Goal: Find specific page/section: Find specific page/section

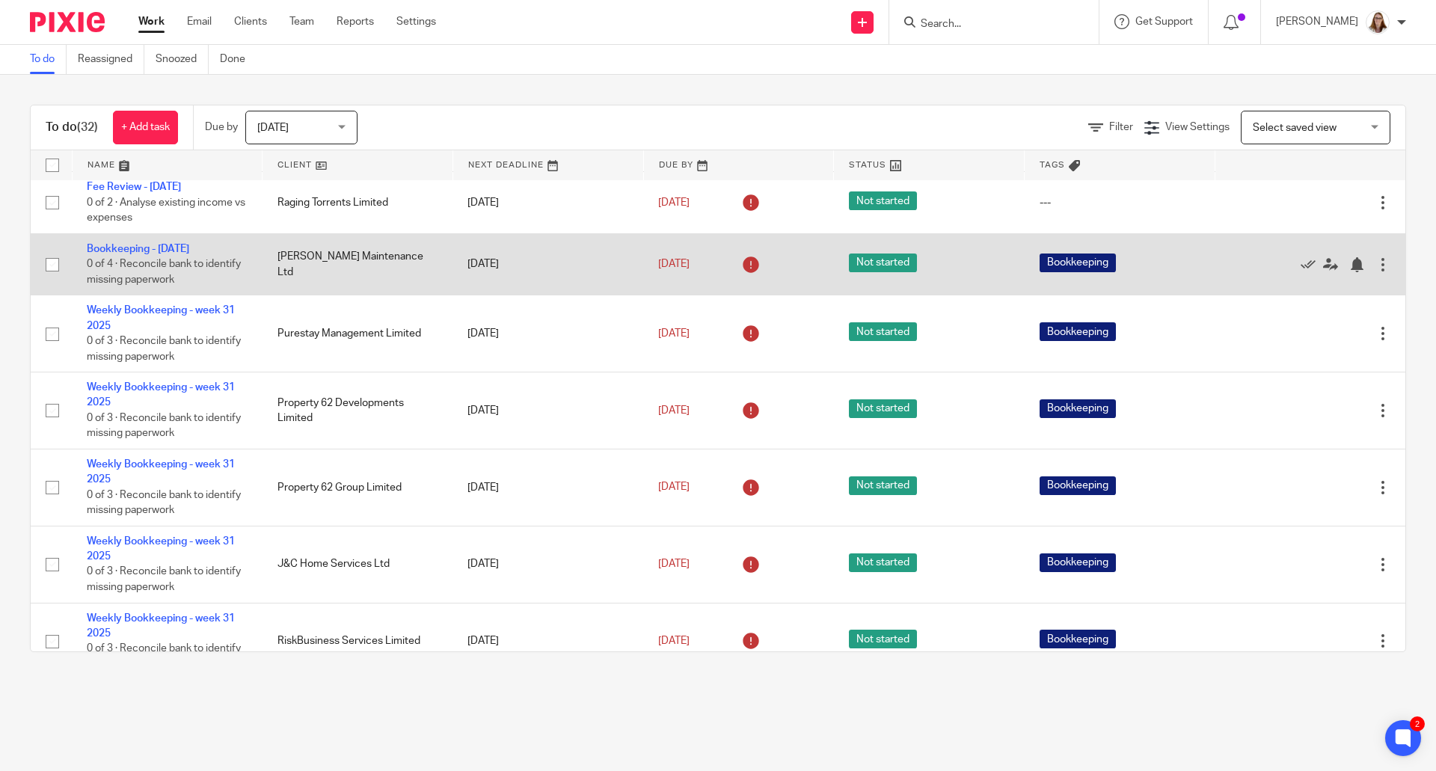
scroll to position [325, 0]
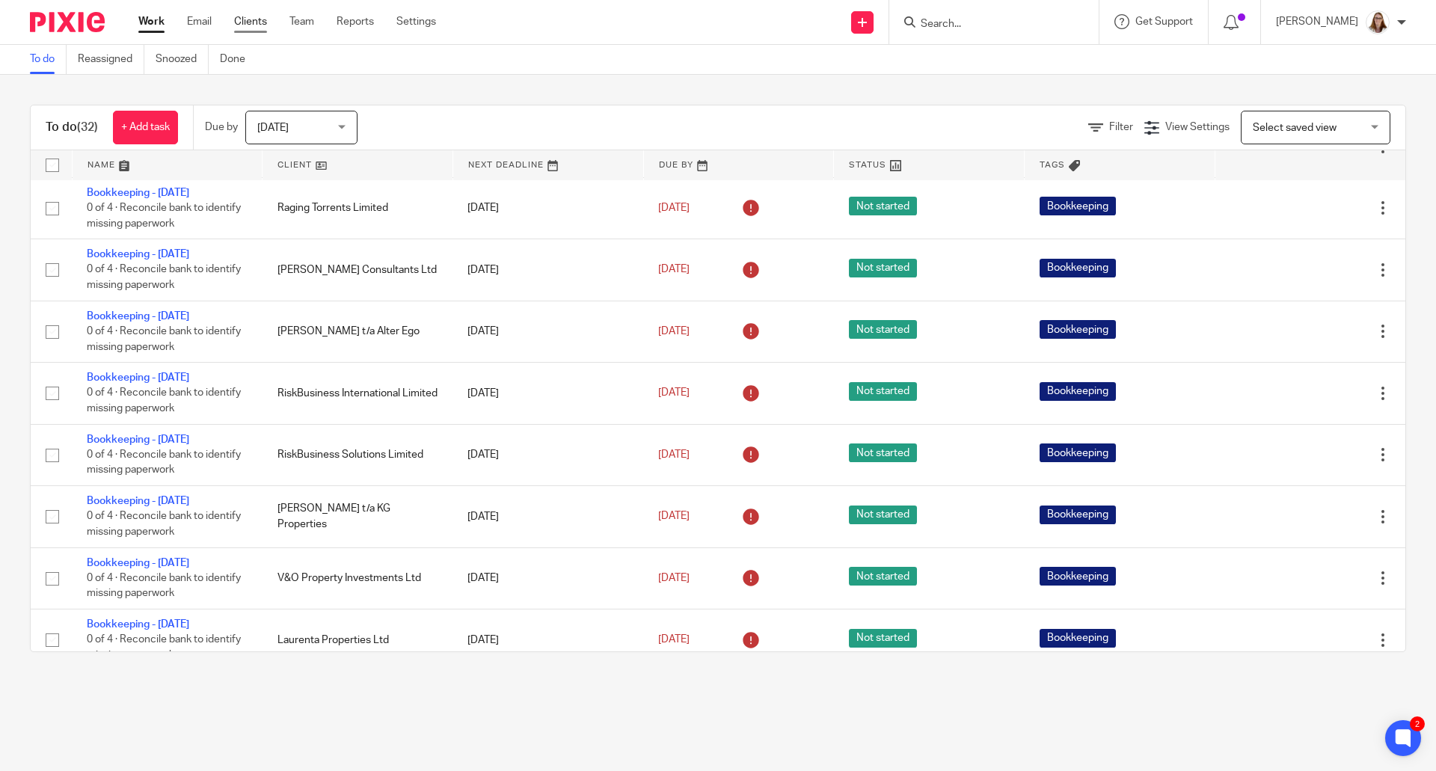
click at [256, 21] on link "Clients" at bounding box center [250, 21] width 33 height 15
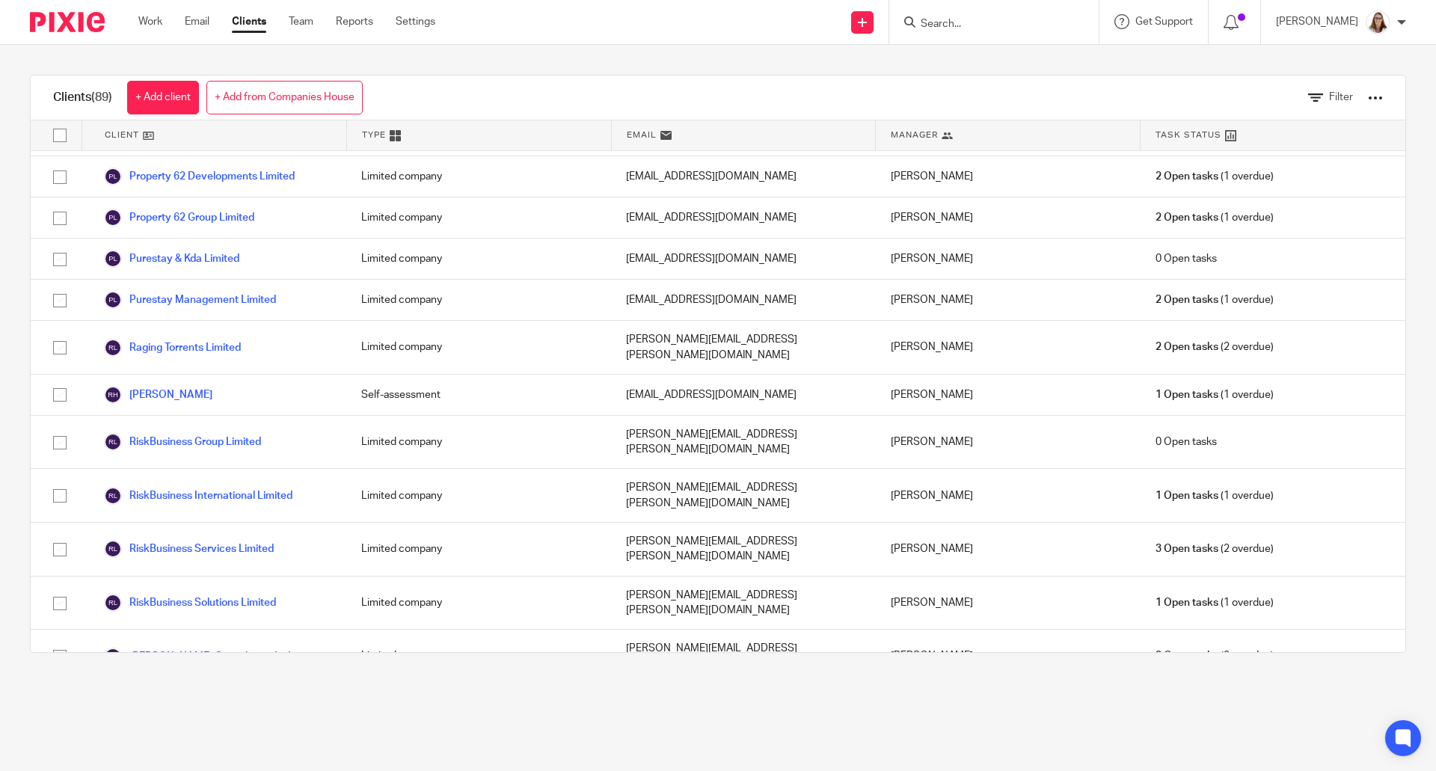
scroll to position [3265, 0]
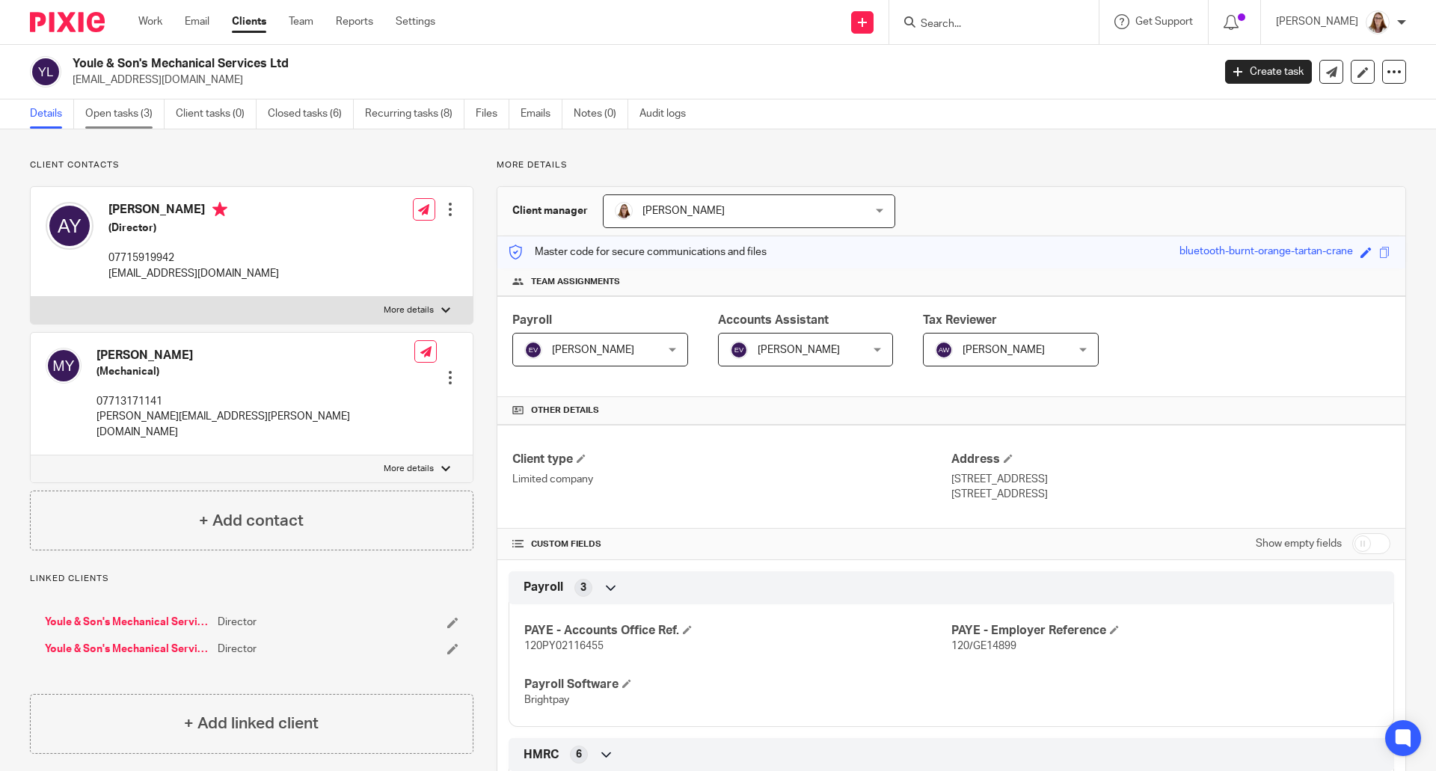
click at [127, 110] on link "Open tasks (3)" at bounding box center [124, 113] width 79 height 29
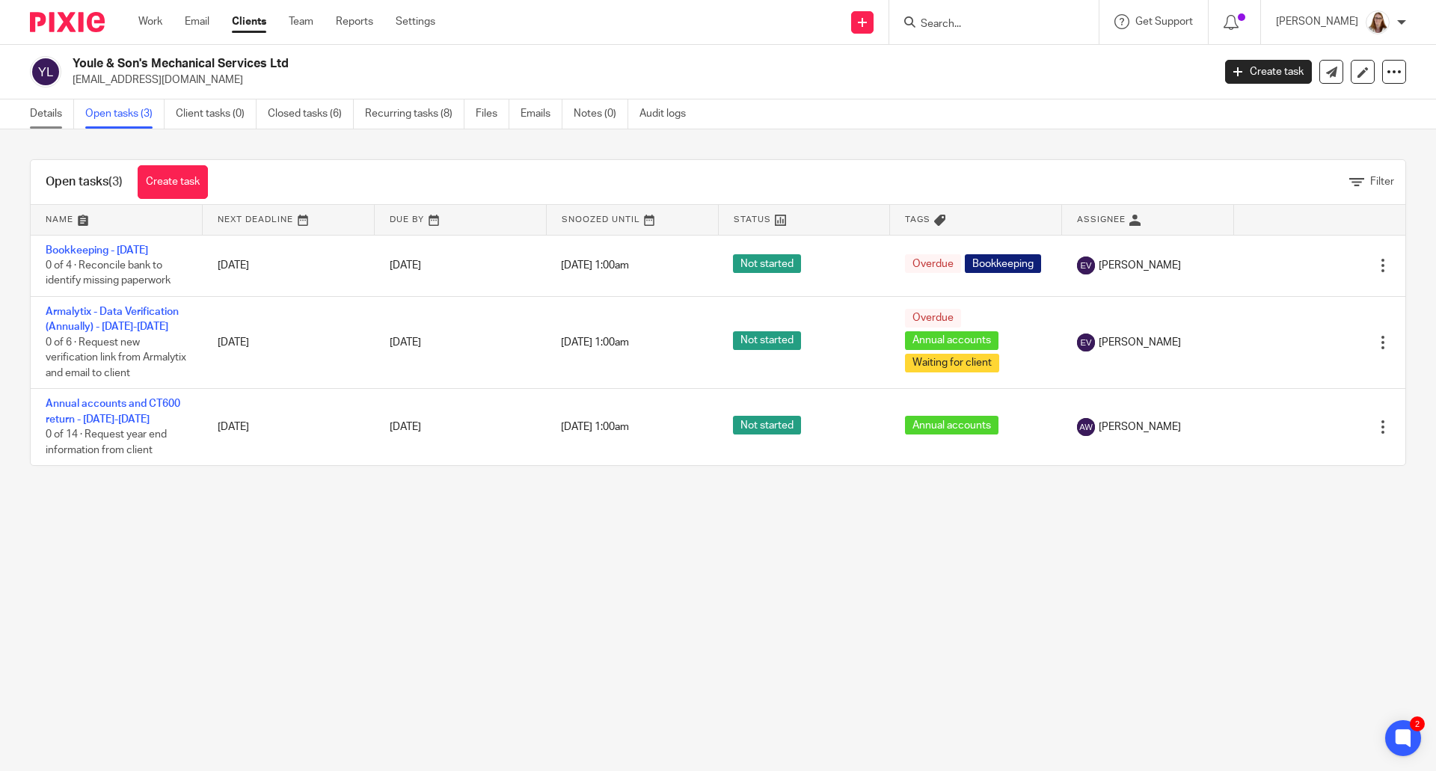
click at [43, 105] on link "Details" at bounding box center [52, 113] width 44 height 29
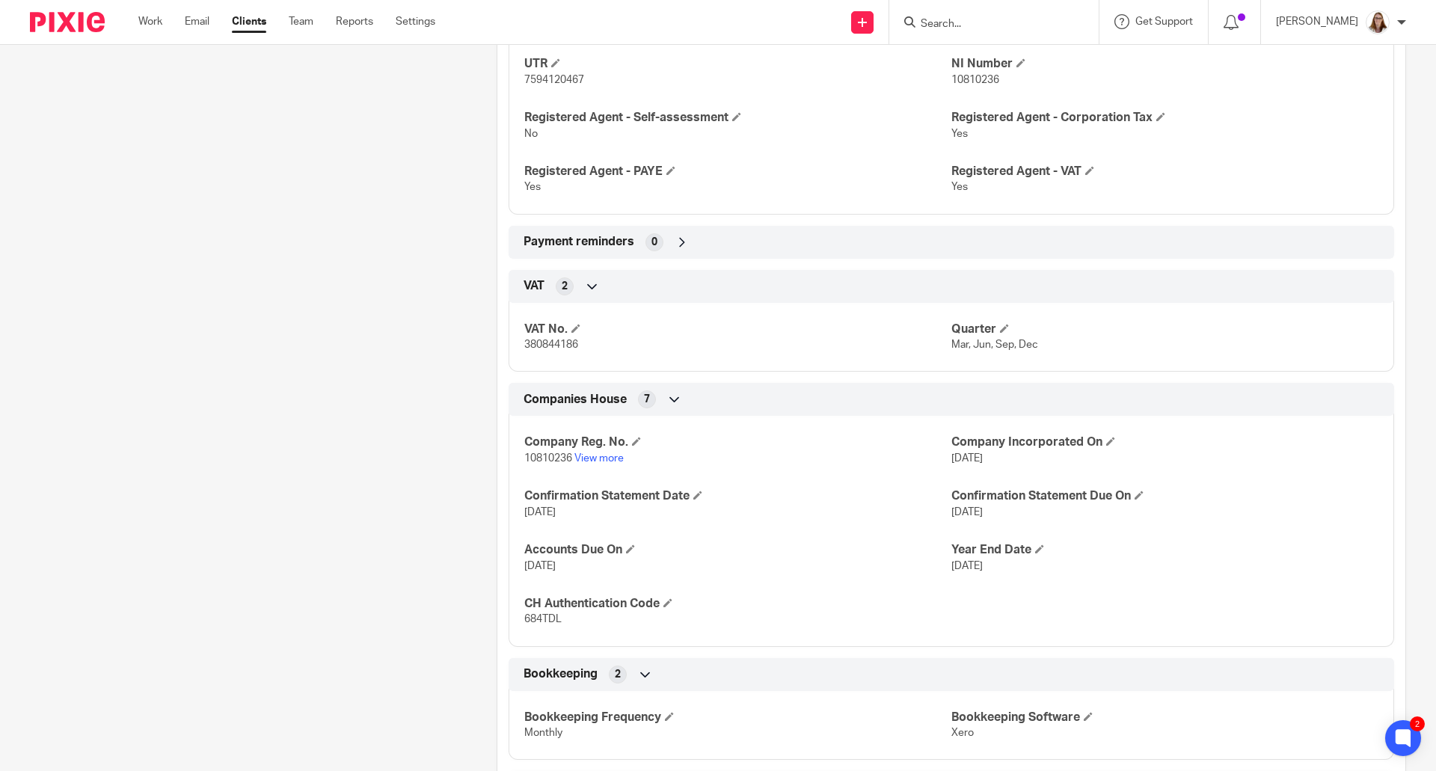
scroll to position [748, 0]
